Goal: Information Seeking & Learning: Find specific fact

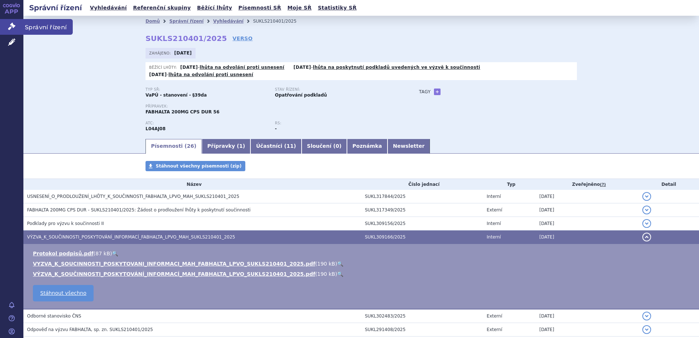
drag, startPoint x: 12, startPoint y: 25, endPoint x: 56, endPoint y: 29, distance: 43.3
click at [12, 25] on icon at bounding box center [11, 26] width 7 height 7
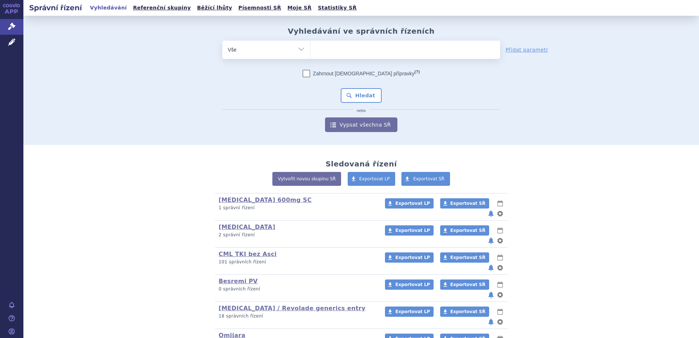
click at [356, 49] on ul at bounding box center [406, 48] width 190 height 15
click at [311, 49] on select at bounding box center [310, 49] width 0 height 18
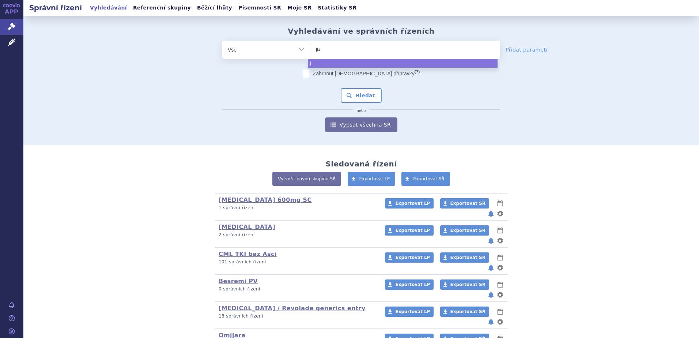
type input "jak"
type input "jaka"
type input "jakavi"
select select "jakavi"
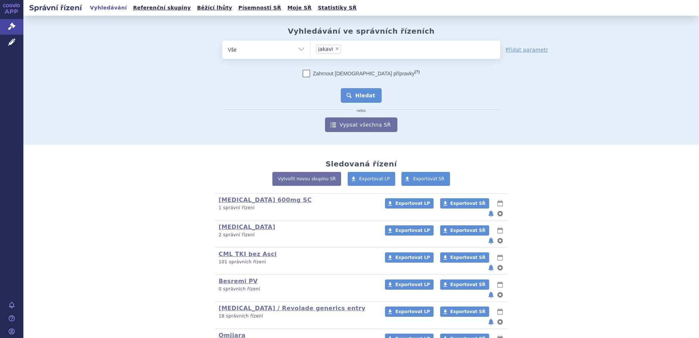
click at [356, 95] on button "Hledat" at bounding box center [361, 95] width 41 height 15
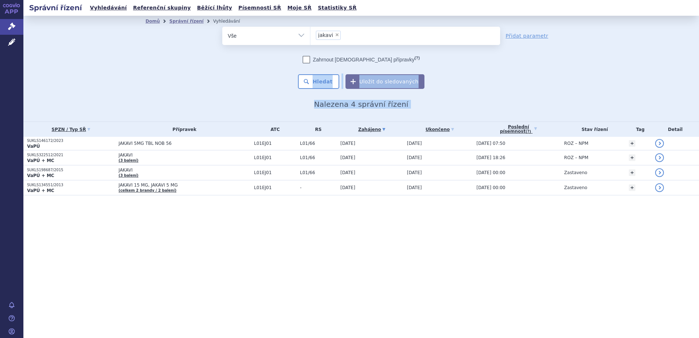
drag, startPoint x: 354, startPoint y: 198, endPoint x: 225, endPoint y: 68, distance: 183.1
click at [225, 68] on section "Domů Správní řízení Vyhledávání Vyhledávání ve správních řízeních odstranit Vše" at bounding box center [361, 120] width 676 height 209
click at [225, 69] on div "Zahrnout bratrské přípravky (?) * Pozor, hledání dle vyhledávacího parametru In…" at bounding box center [361, 72] width 278 height 33
drag, startPoint x: 225, startPoint y: 69, endPoint x: 214, endPoint y: 66, distance: 11.0
click at [214, 66] on div "odstranit Vše Spisová značka Typ SŘ" at bounding box center [362, 58] width 432 height 62
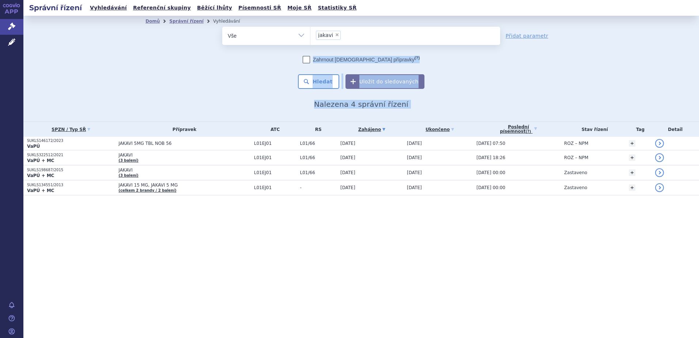
drag, startPoint x: 210, startPoint y: 62, endPoint x: 455, endPoint y: 207, distance: 284.7
click at [455, 207] on section "Domů Správní řízení Vyhledávání Vyhledávání ve správních řízeních odstranit Vše" at bounding box center [361, 120] width 676 height 209
drag, startPoint x: 367, startPoint y: 142, endPoint x: 256, endPoint y: 59, distance: 138.0
click at [256, 59] on section "Domů Správní řízení Vyhledávání Vyhledávání ve správních řízeních odstranit Vše" at bounding box center [361, 120] width 676 height 209
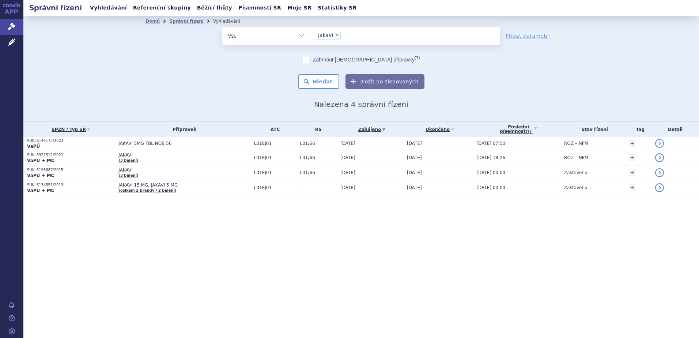
click at [256, 59] on div "Zahrnout bratrské přípravky (?)" at bounding box center [361, 59] width 278 height 7
drag, startPoint x: 256, startPoint y: 59, endPoint x: 248, endPoint y: 63, distance: 9.0
click at [249, 63] on div "Zahrnout bratrské přípravky (?)" at bounding box center [361, 59] width 278 height 7
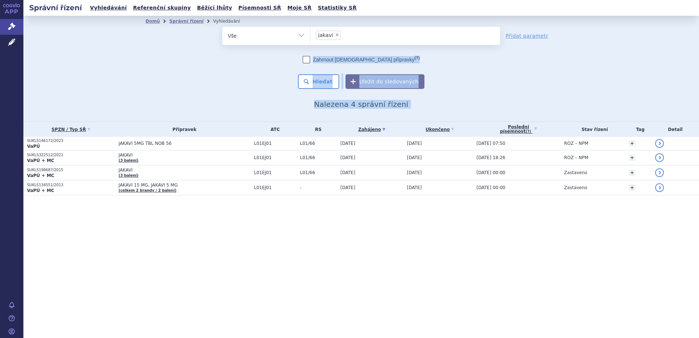
drag, startPoint x: 244, startPoint y: 60, endPoint x: 435, endPoint y: 234, distance: 258.1
click at [435, 234] on div "Správní řízení Vyhledávání Referenční skupiny Běžící lhůty Písemnosti SŘ Moje S…" at bounding box center [361, 169] width 676 height 338
click at [434, 234] on div "Správní řízení Vyhledávání Referenční skupiny Běžící lhůty Písemnosti SŘ Moje S…" at bounding box center [361, 169] width 676 height 338
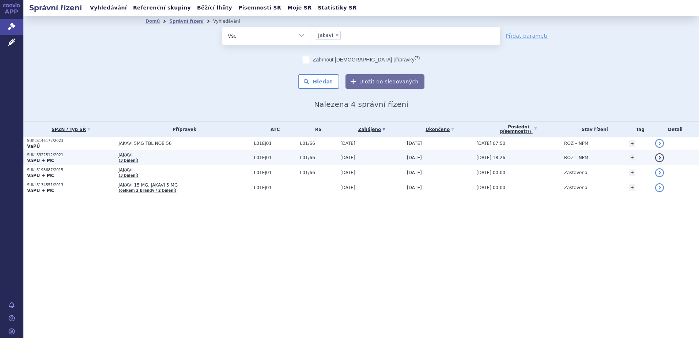
click at [370, 159] on td "29.11.2021" at bounding box center [370, 157] width 67 height 15
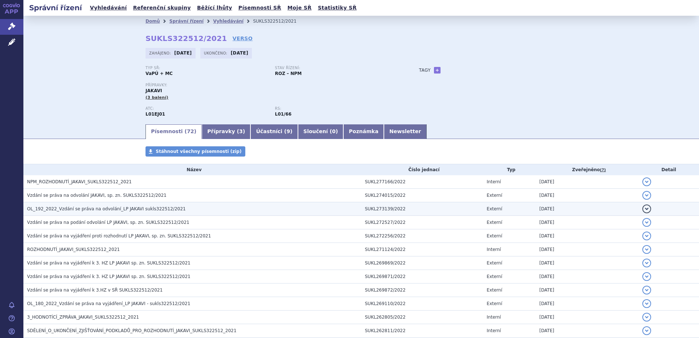
click at [293, 207] on h3 "OL_192_2022_Vzdání se práva na odvolání_LP JAKAVI sukls322512/2021" at bounding box center [194, 208] width 334 height 7
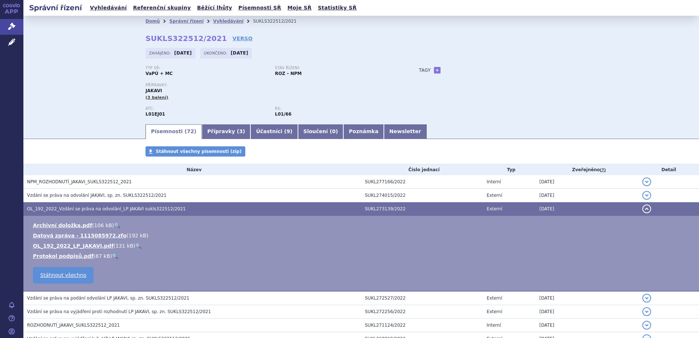
click at [135, 247] on link "🔍" at bounding box center [138, 246] width 6 height 6
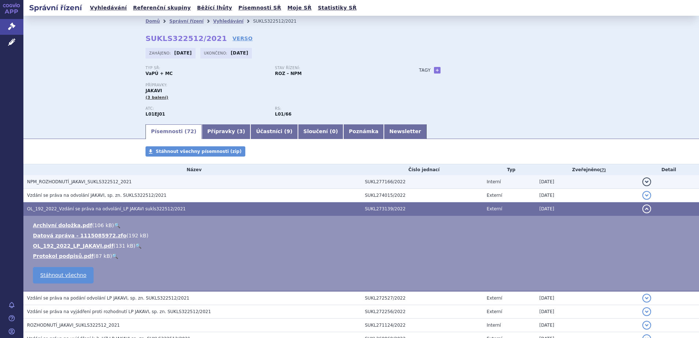
click at [198, 184] on h3 "NPM_ROZHODNUTÍ_JAKAVI_SUKLS322512_2021" at bounding box center [194, 181] width 334 height 7
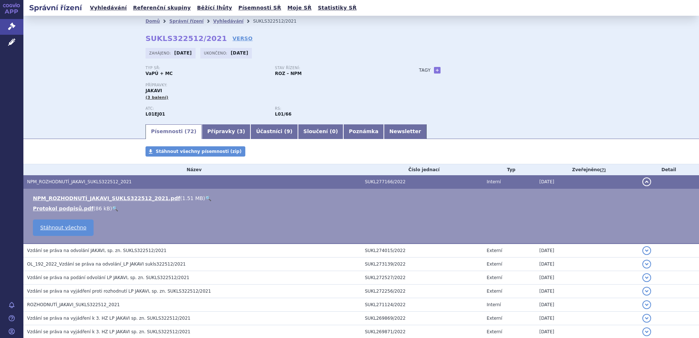
click at [205, 198] on link "🔍" at bounding box center [208, 198] width 6 height 6
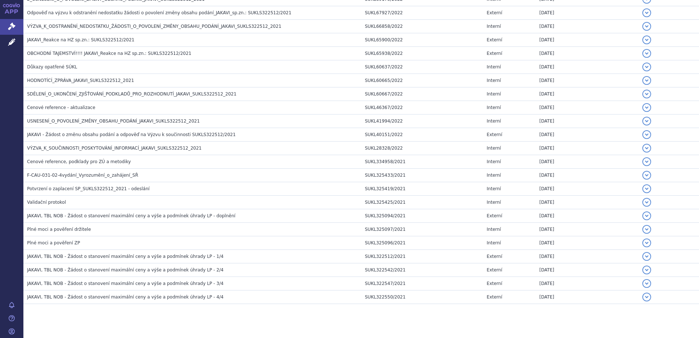
scroll to position [911, 0]
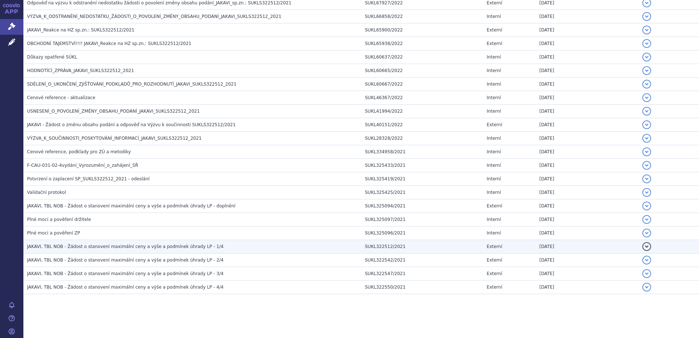
click at [185, 246] on span "JAKAVI, TBL NOB - Žádost o stanovení maximální ceny a výše a podmínek úhrady LP…" at bounding box center [125, 246] width 196 height 5
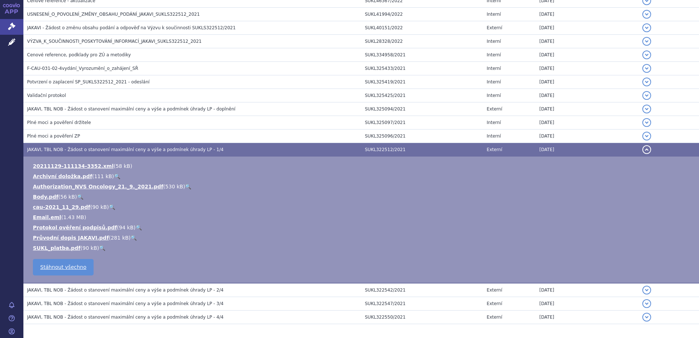
scroll to position [965, 0]
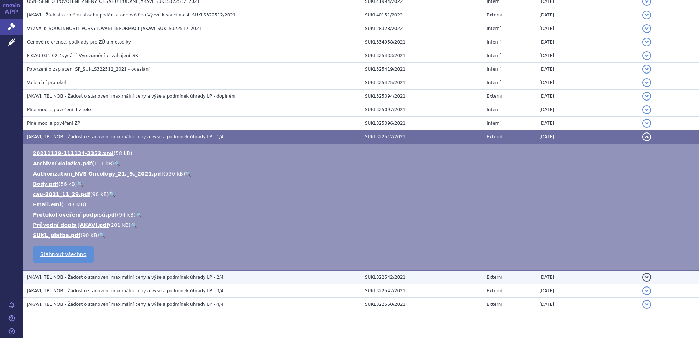
click at [152, 277] on span "JAKAVI, TBL NOB - Žádost o stanovení maximální ceny a výše a podmínek úhrady LP…" at bounding box center [125, 277] width 196 height 5
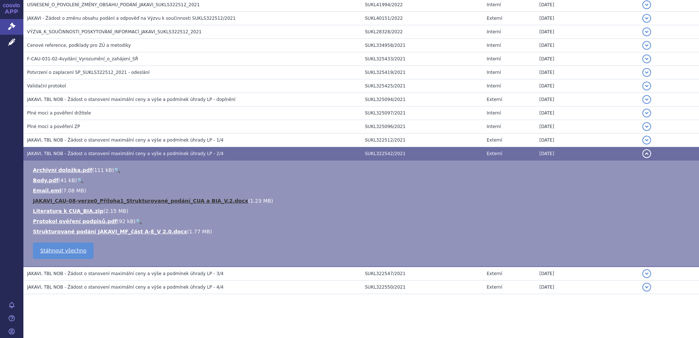
click at [134, 200] on link "JAKAVI_CAU-08-verze0_Příloha1_Strukturované_podání_CUA a BIA_V.2.docx" at bounding box center [140, 201] width 215 height 6
